Goal: Transaction & Acquisition: Purchase product/service

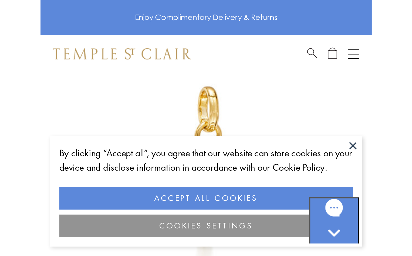
scroll to position [27, 0]
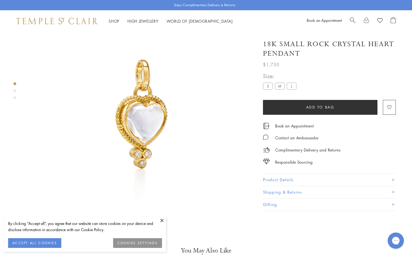
click at [298, 104] on button "Add to bag" at bounding box center [320, 107] width 115 height 15
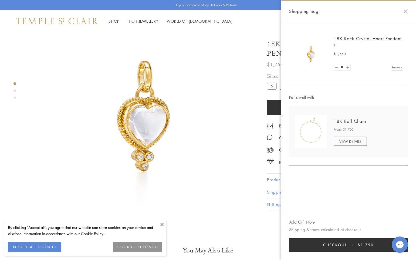
click at [346, 68] on link at bounding box center [347, 67] width 5 height 7
click at [322, 252] on div "Add Gift Note Shipping & taxes calculated at checkout Checkout $3,500 Add Gift …" at bounding box center [348, 236] width 135 height 47
